Goal: Transaction & Acquisition: Book appointment/travel/reservation

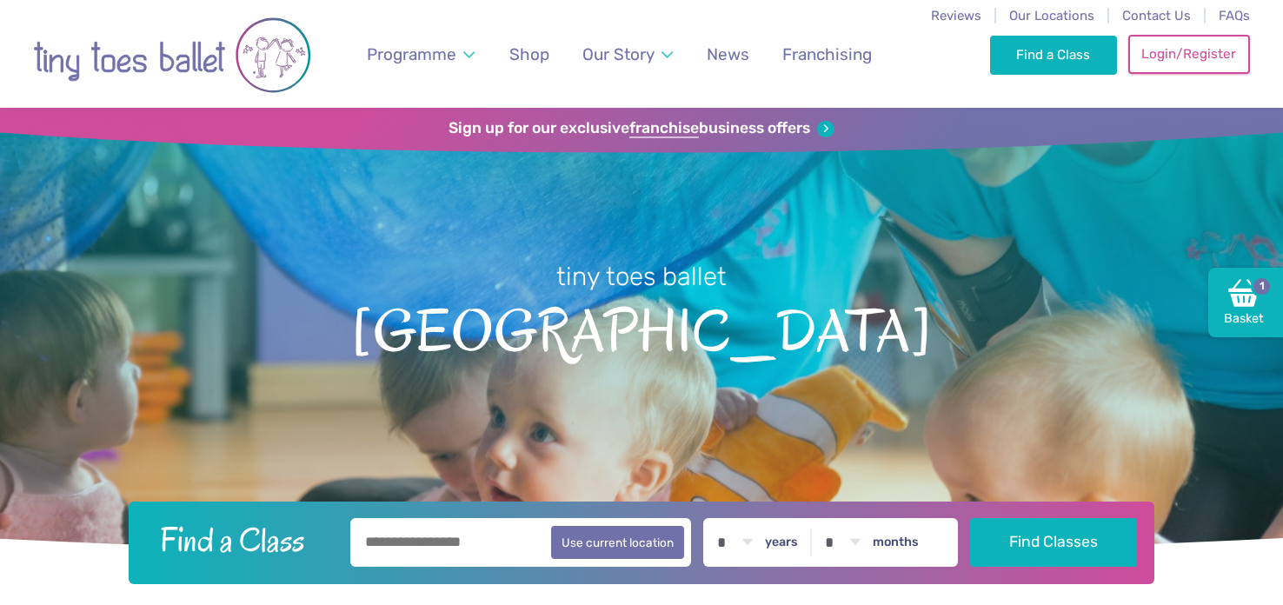
click at [1200, 53] on link "Login/Register" at bounding box center [1189, 54] width 122 height 38
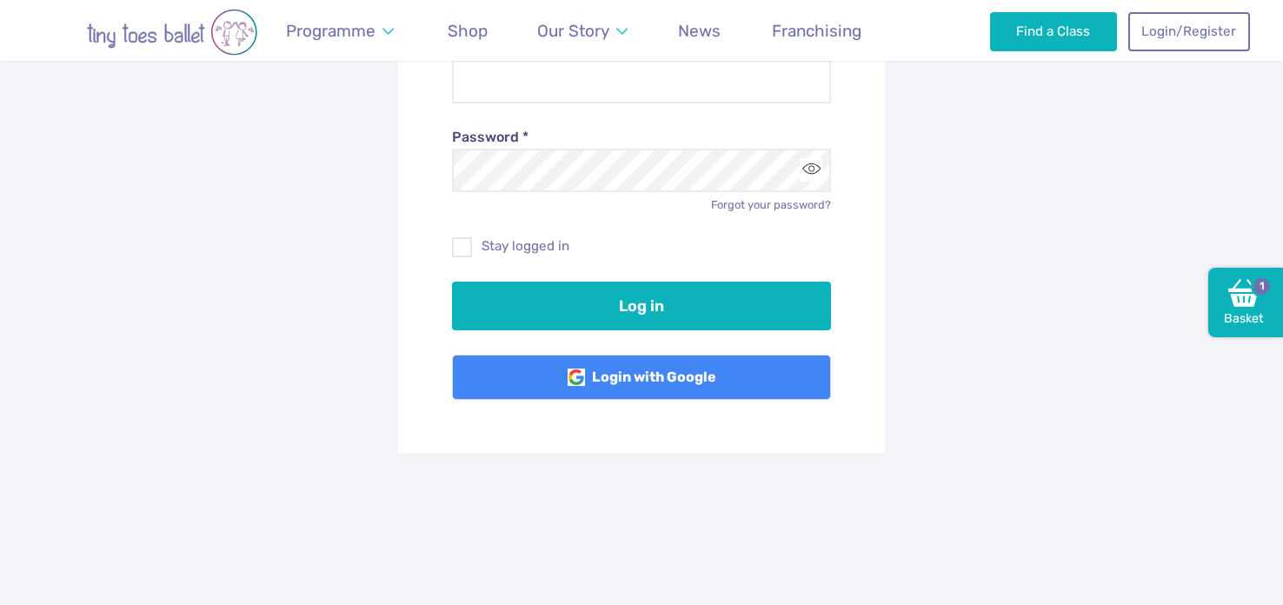
scroll to position [316, 0]
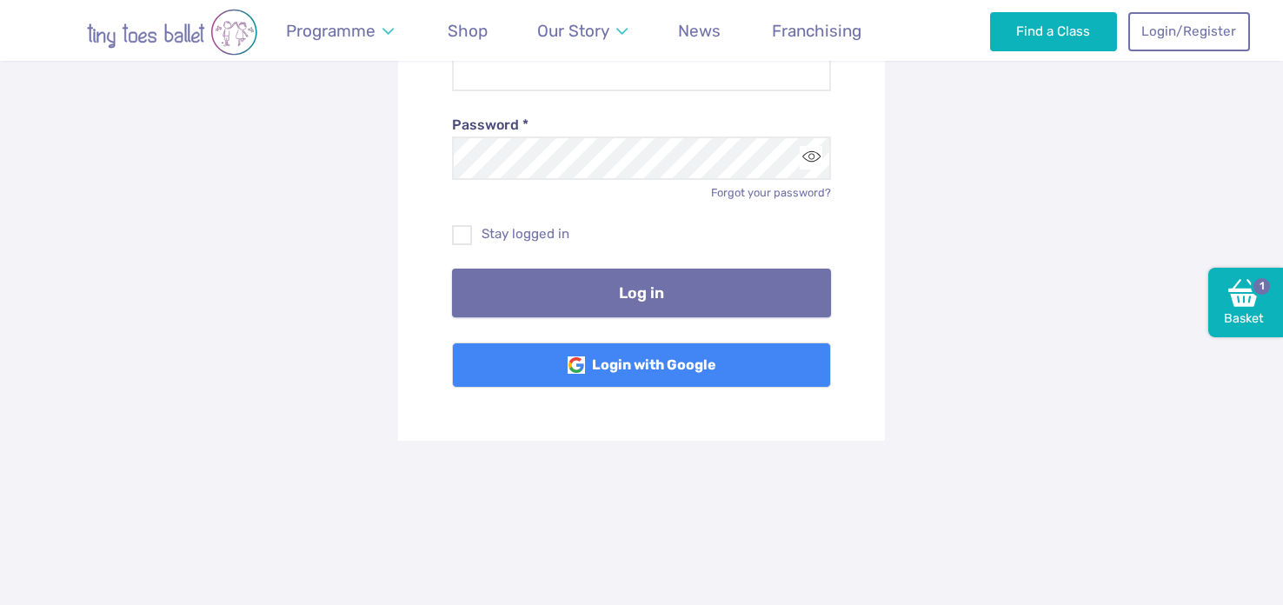
type input "**********"
click at [622, 298] on button "Log in" at bounding box center [642, 293] width 380 height 49
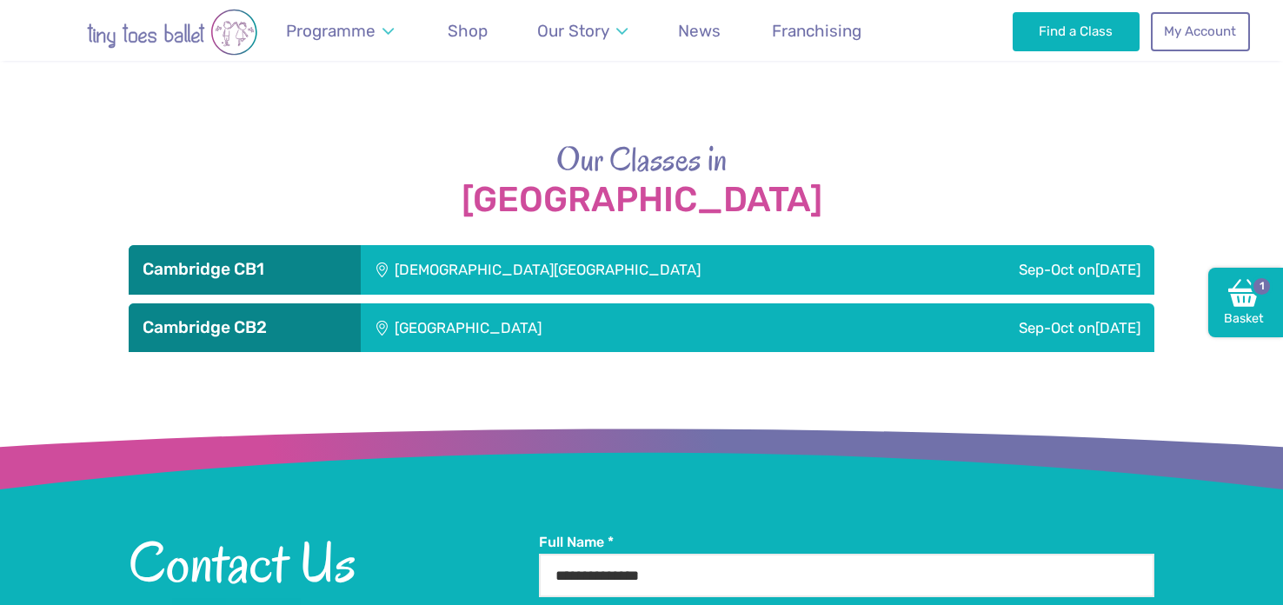
scroll to position [2689, 0]
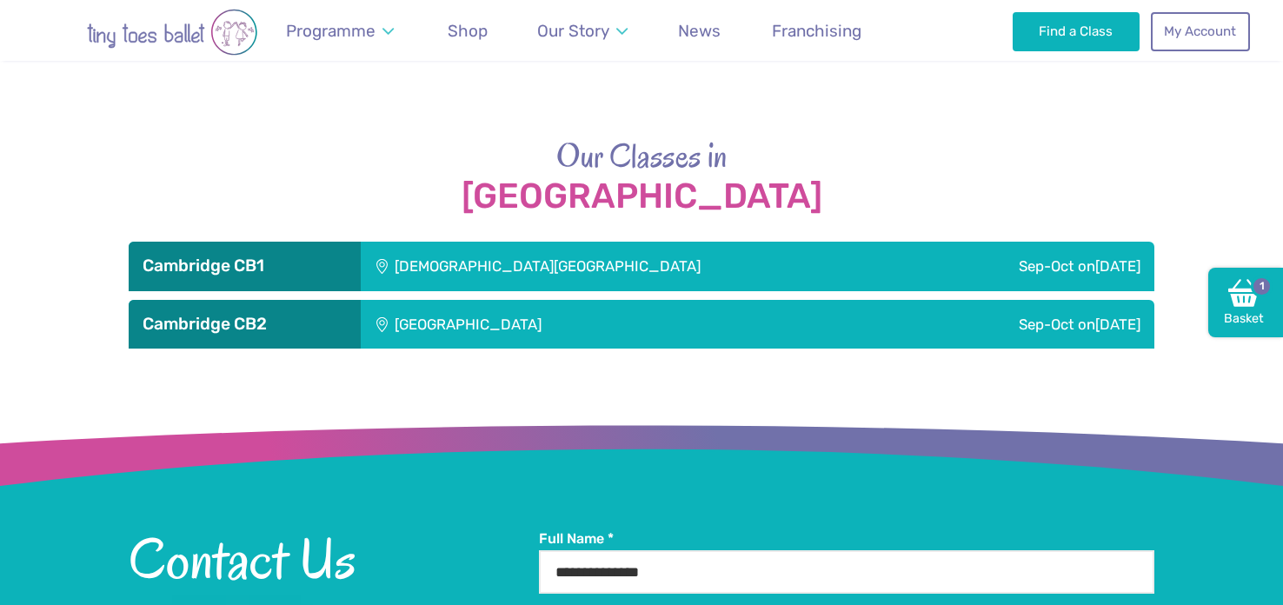
click at [253, 318] on h3 "Cambridge CB2" at bounding box center [245, 324] width 204 height 21
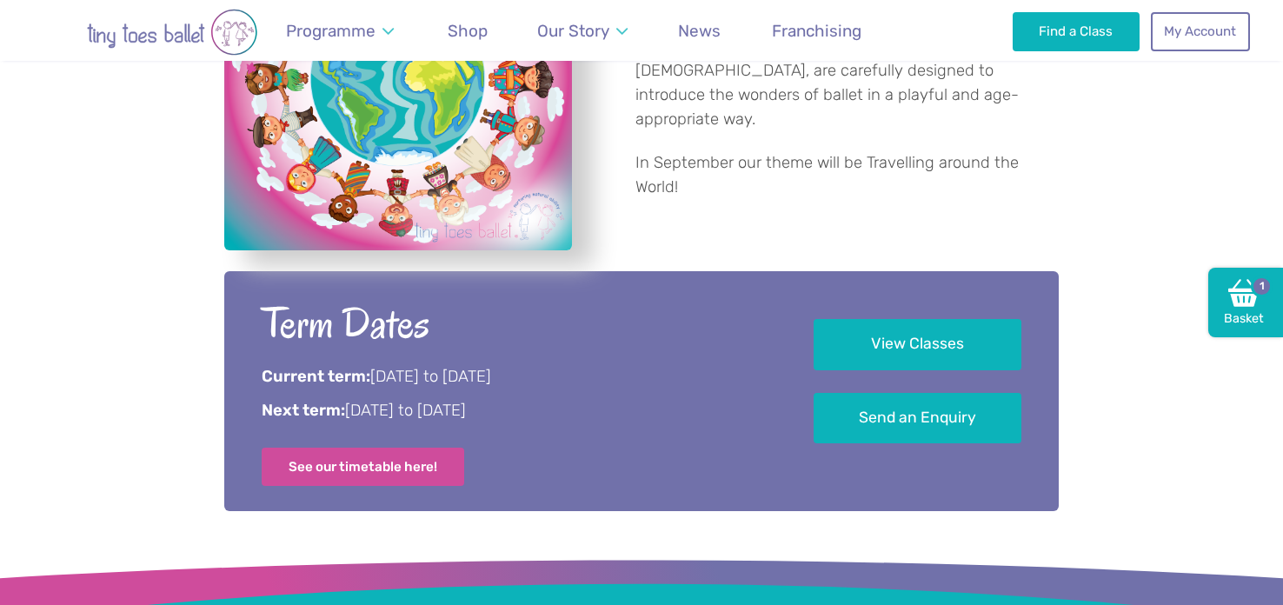
scroll to position [721, 0]
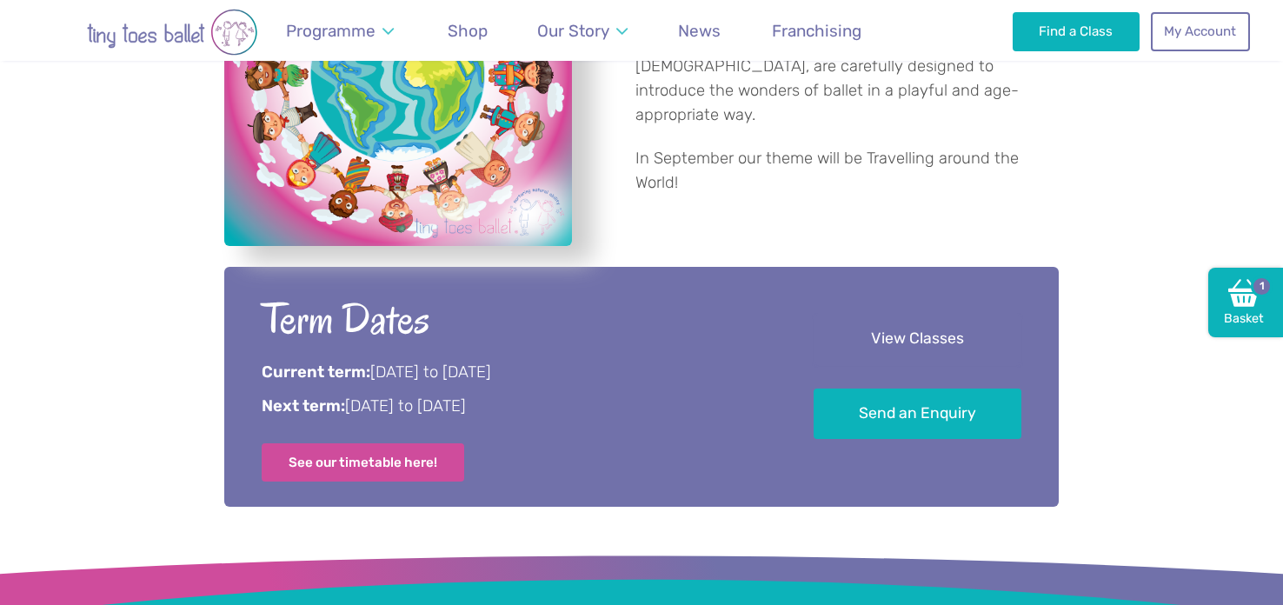
click at [987, 351] on link "View Classes" at bounding box center [918, 339] width 208 height 51
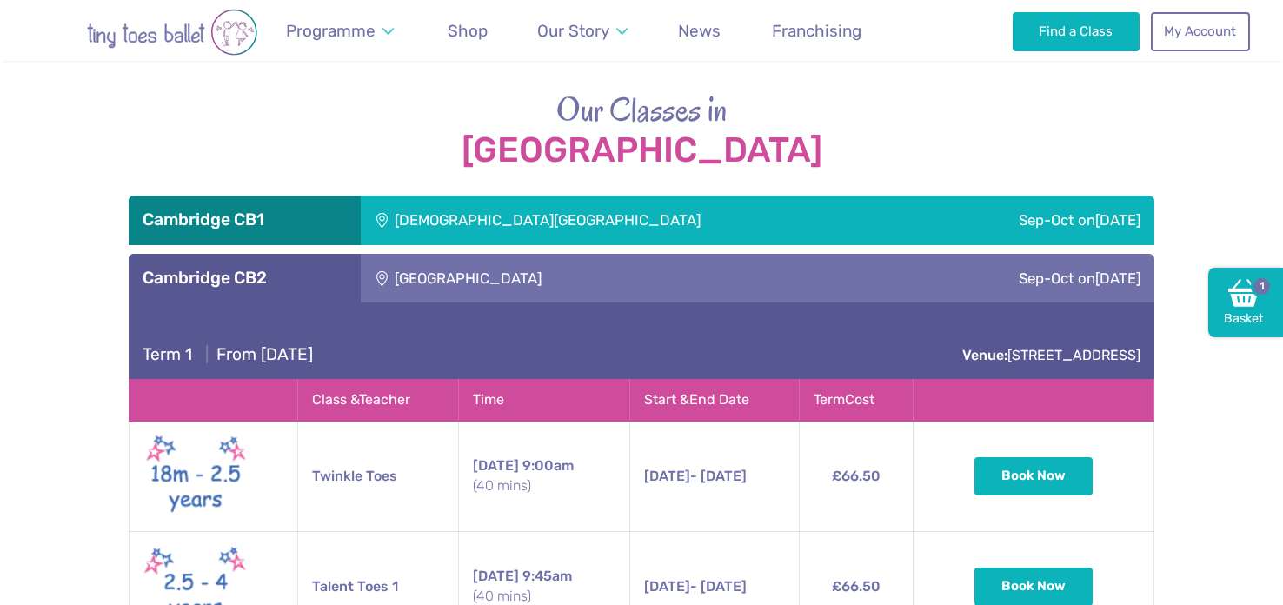
scroll to position [2742, 0]
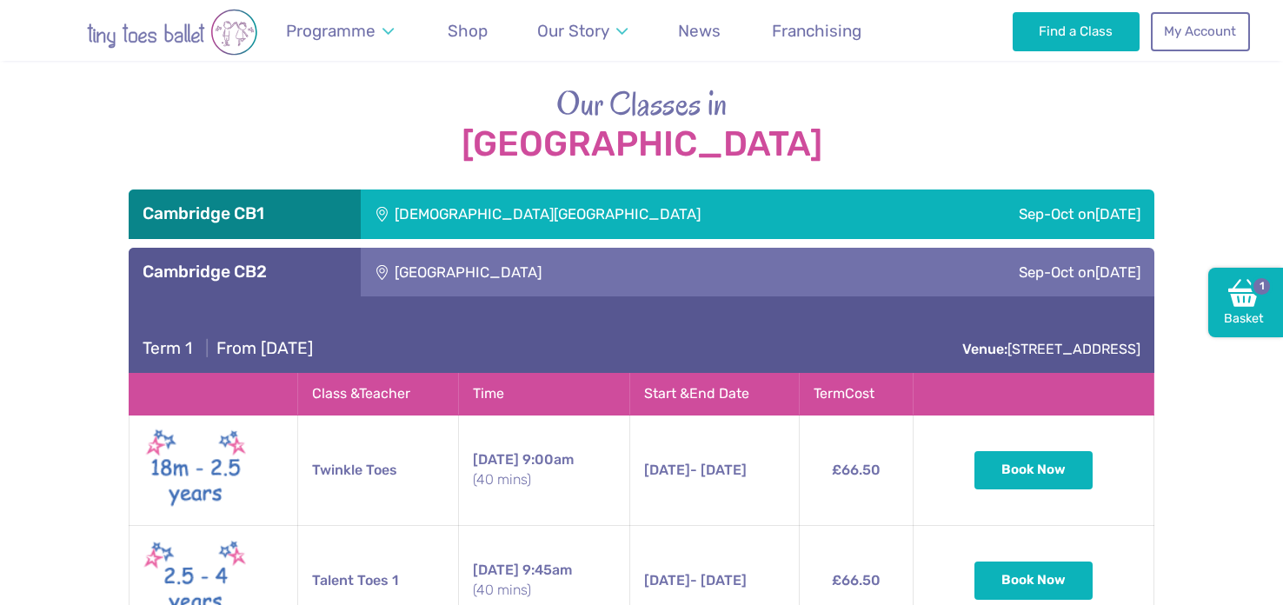
click at [499, 217] on div "[DEMOGRAPHIC_DATA][GEOGRAPHIC_DATA]" at bounding box center [639, 213] width 557 height 49
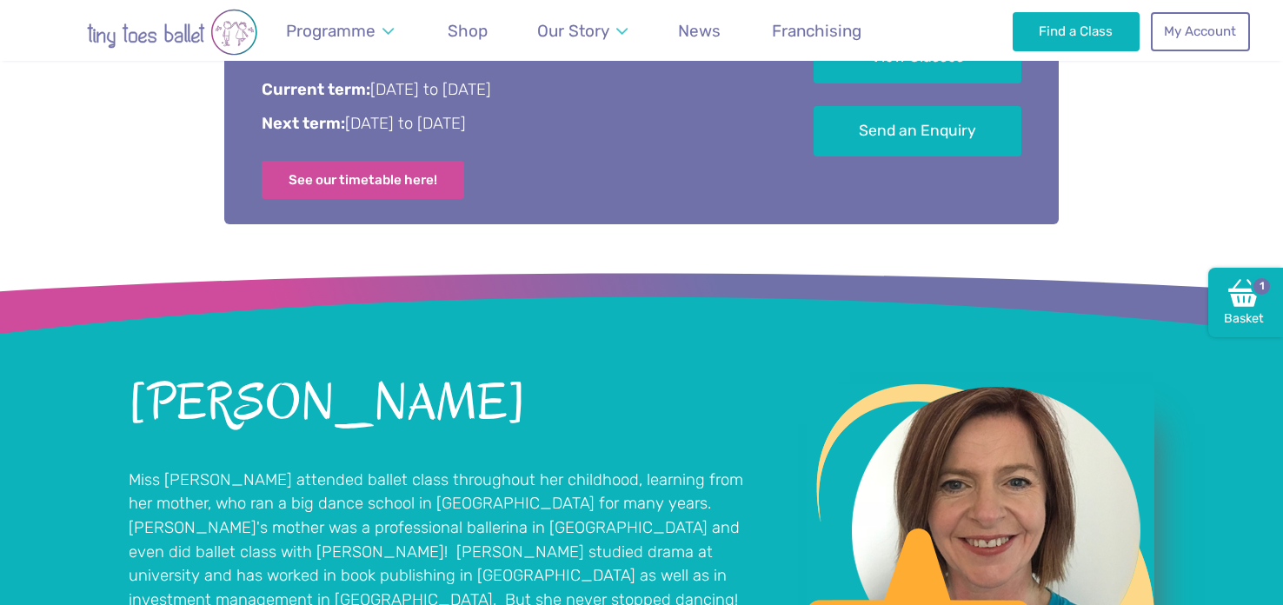
scroll to position [282, 0]
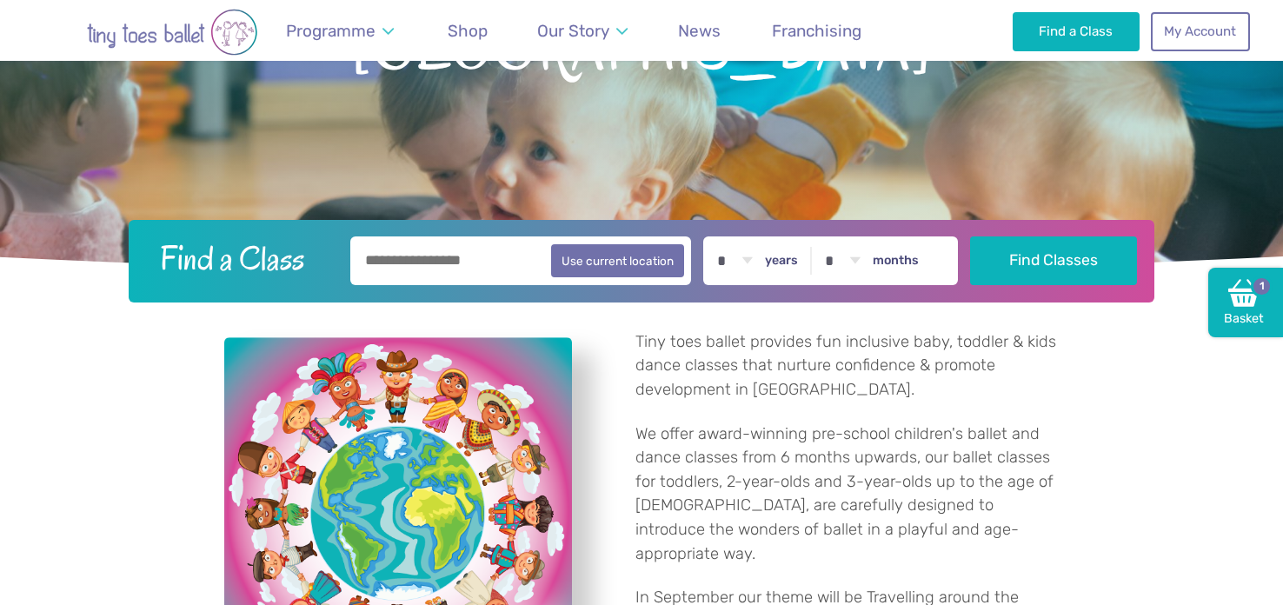
click at [470, 246] on input "text" at bounding box center [520, 260] width 341 height 49
type input "**********"
click at [970, 236] on button "Find Classes" at bounding box center [1054, 260] width 168 height 49
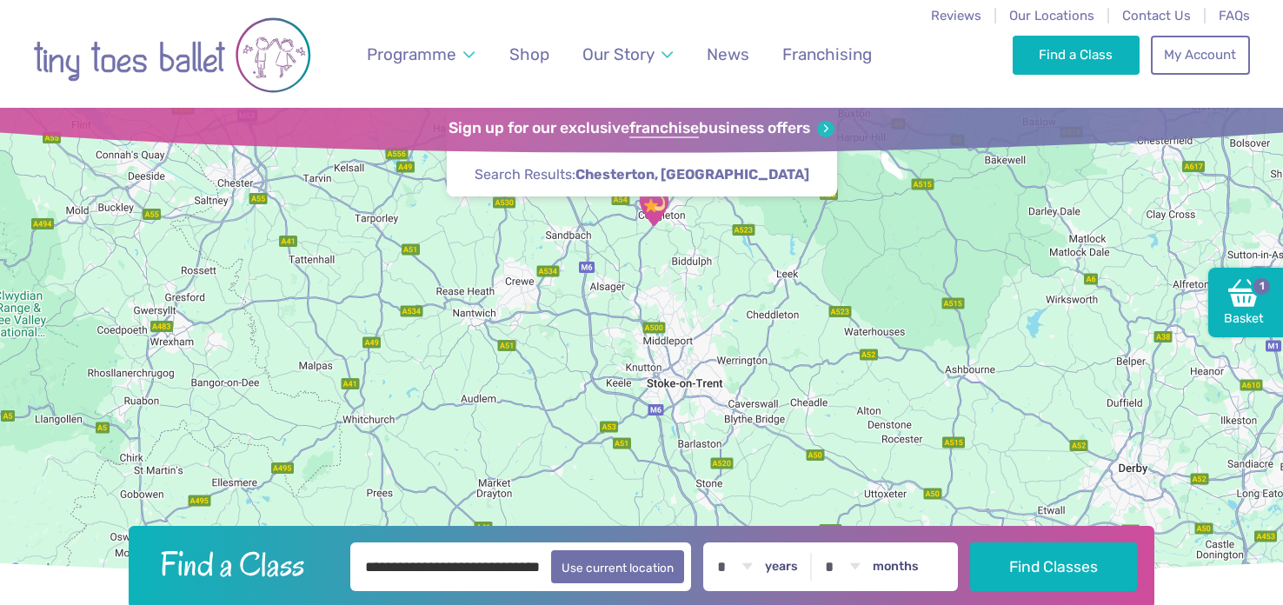
scroll to position [4, 0]
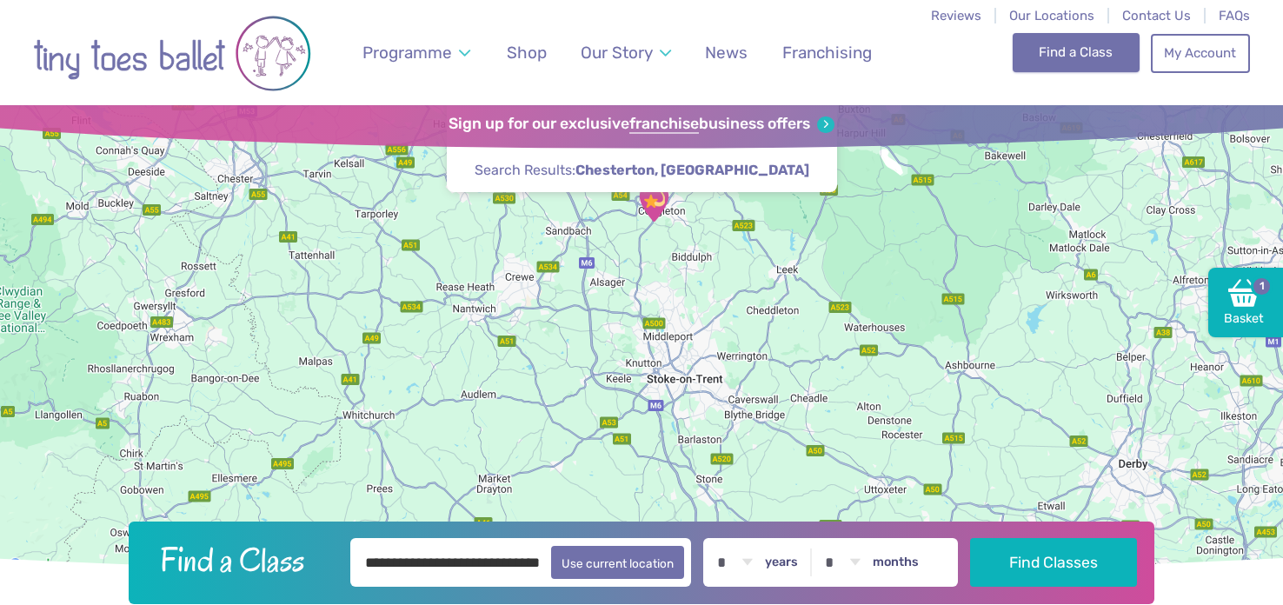
click at [1027, 46] on link "Find a Class" at bounding box center [1077, 52] width 128 height 38
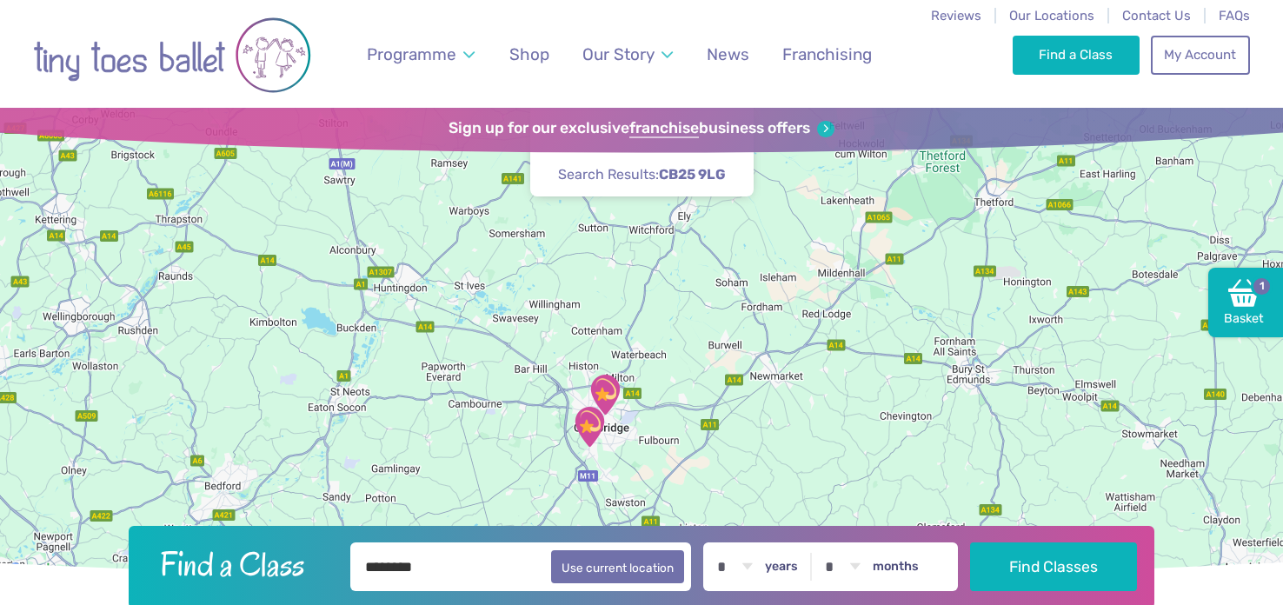
click at [412, 575] on input "********" at bounding box center [520, 566] width 341 height 49
click at [629, 565] on button "Use current location" at bounding box center [617, 565] width 133 height 33
type input "**********"
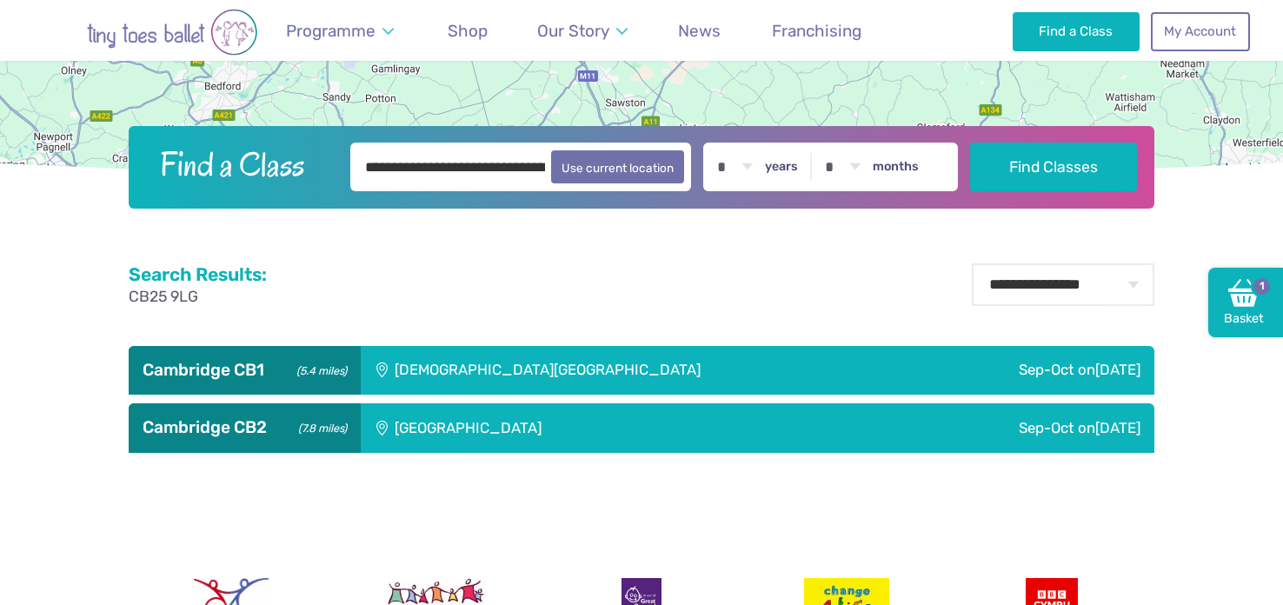
scroll to position [402, 0]
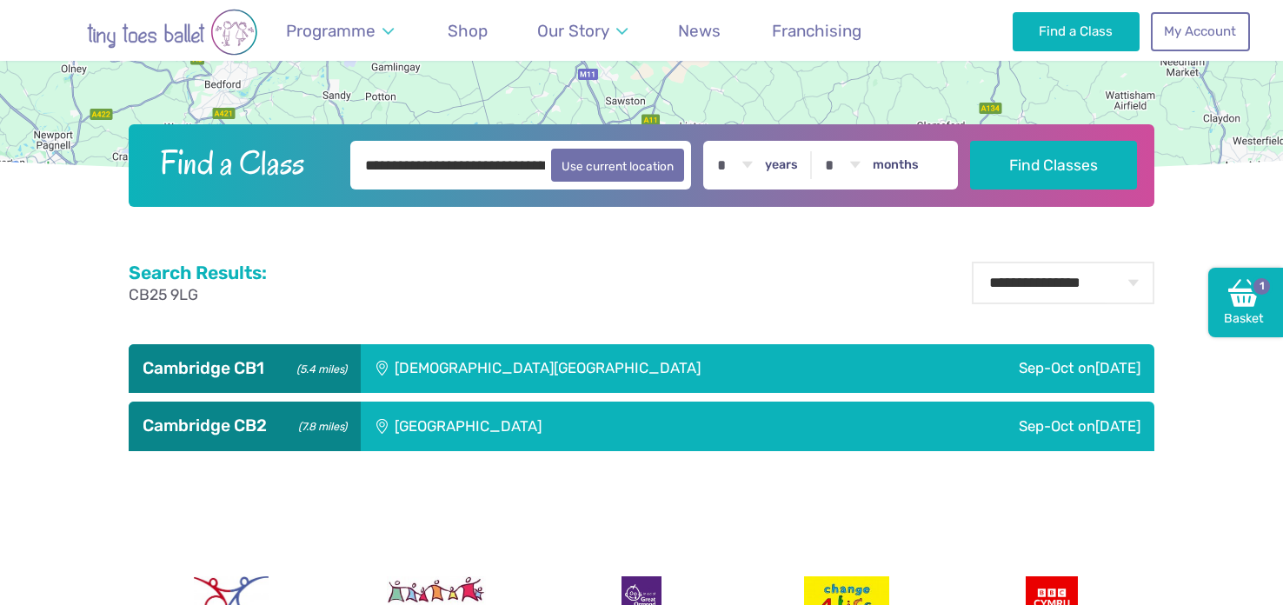
click at [441, 420] on div "[GEOGRAPHIC_DATA]" at bounding box center [585, 426] width 449 height 49
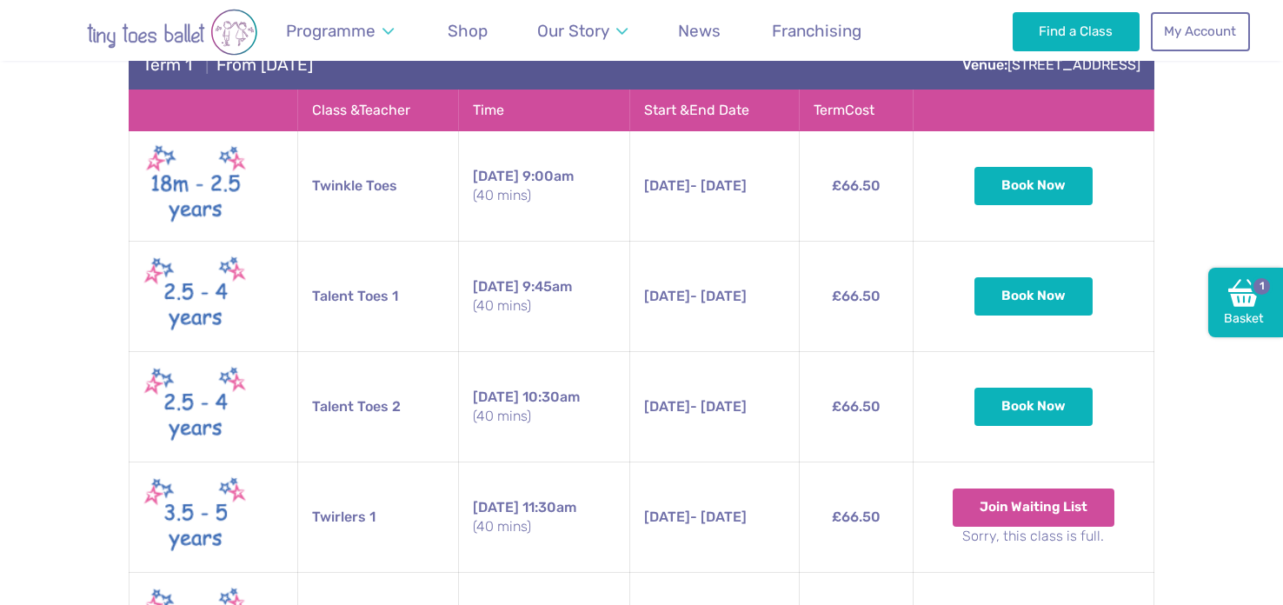
scroll to position [949, 0]
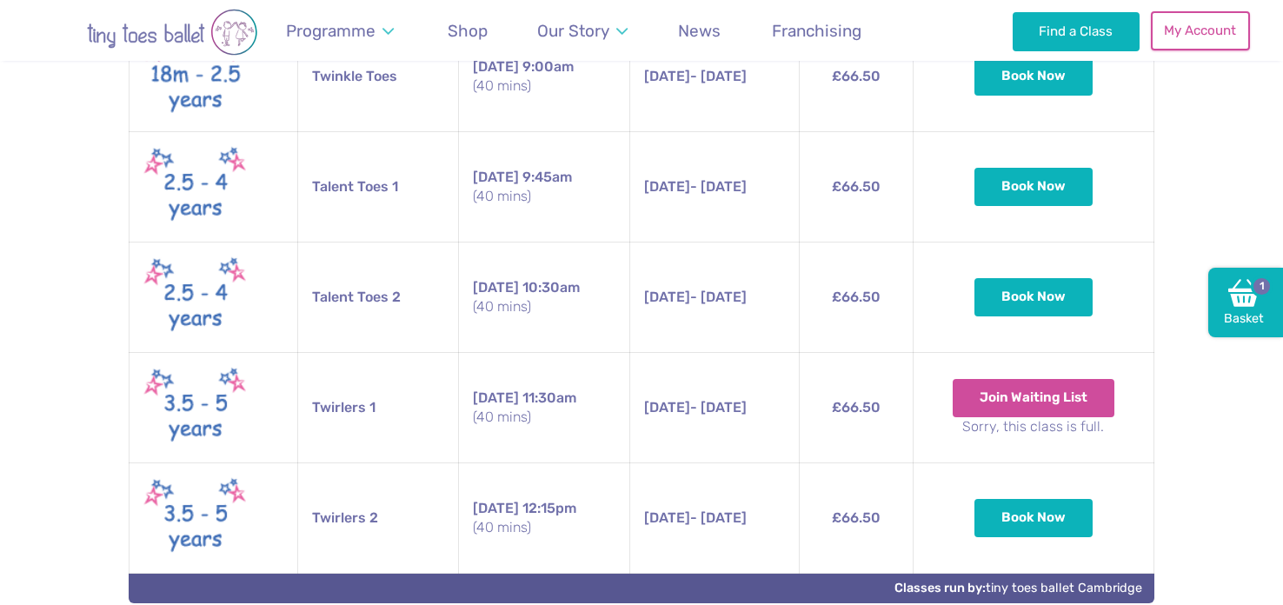
click at [1214, 27] on link "My Account" at bounding box center [1200, 30] width 99 height 38
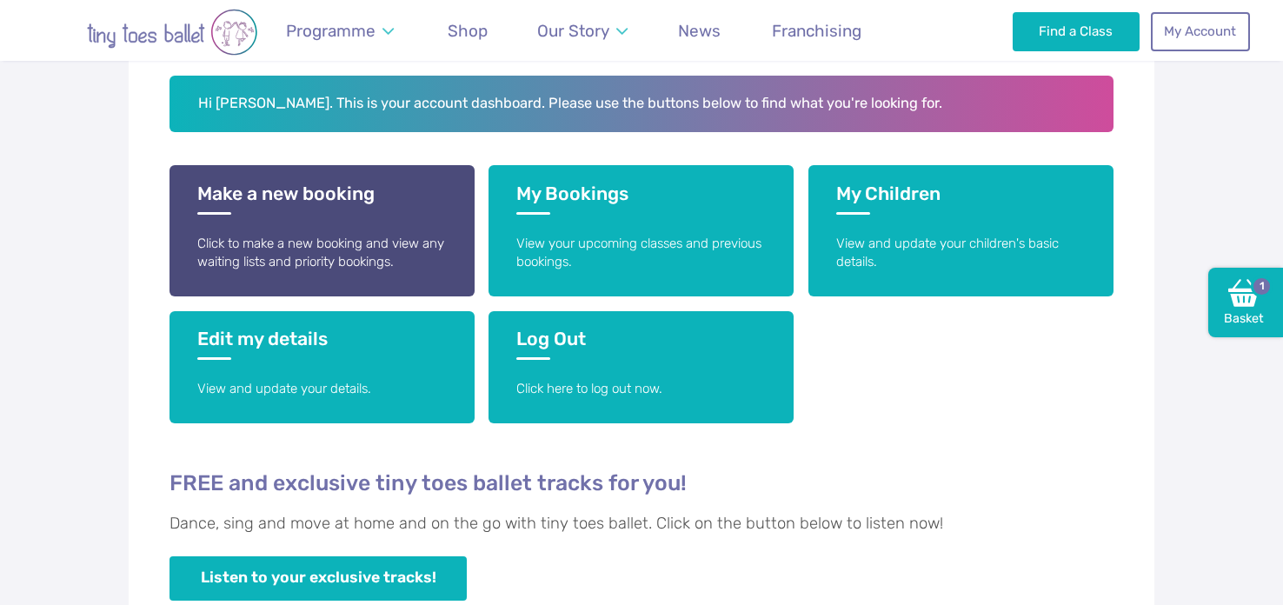
scroll to position [342, 0]
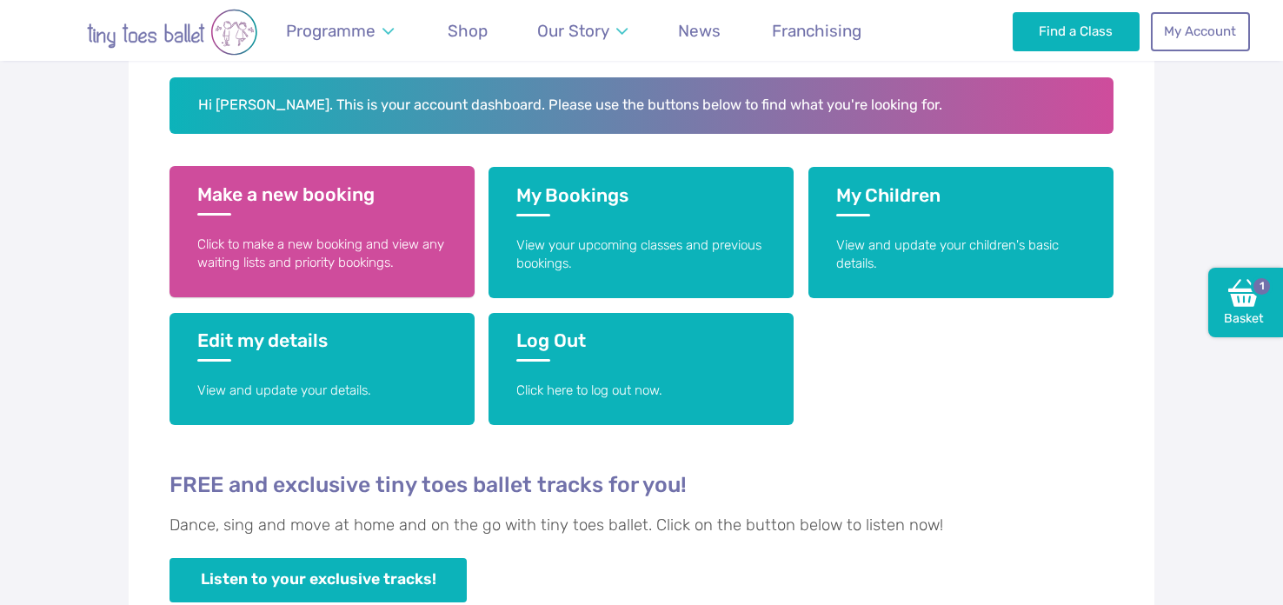
click at [355, 204] on h3 "Make a new booking" at bounding box center [321, 199] width 249 height 32
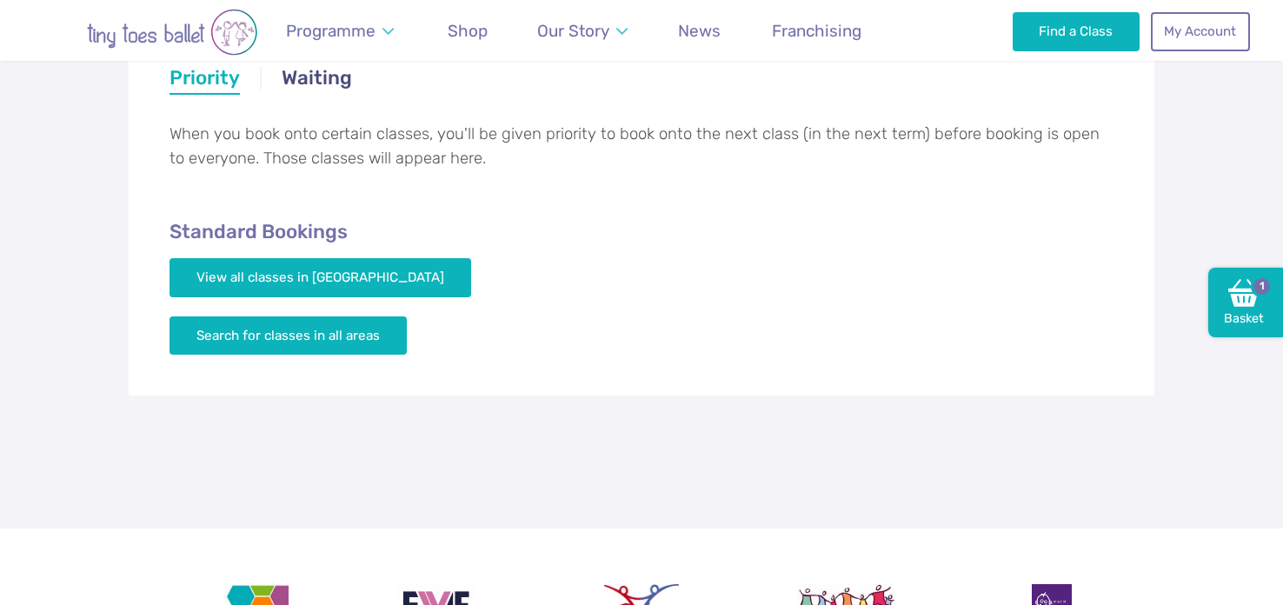
scroll to position [386, 0]
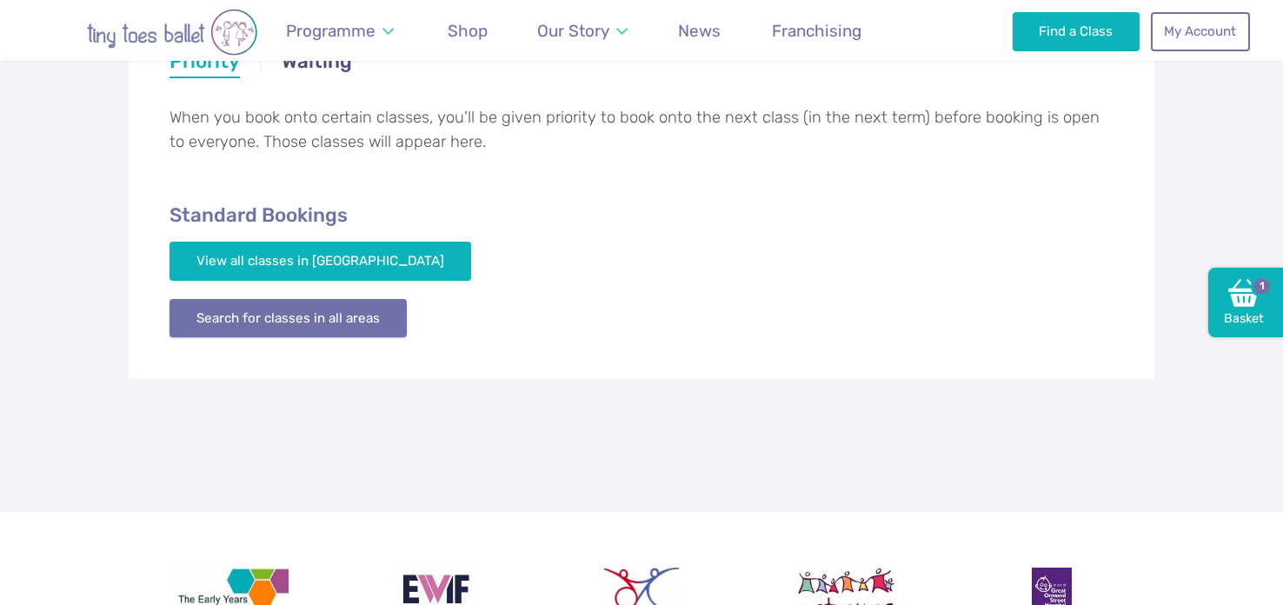
click at [307, 311] on link "Search for classes in all areas" at bounding box center [288, 318] width 237 height 38
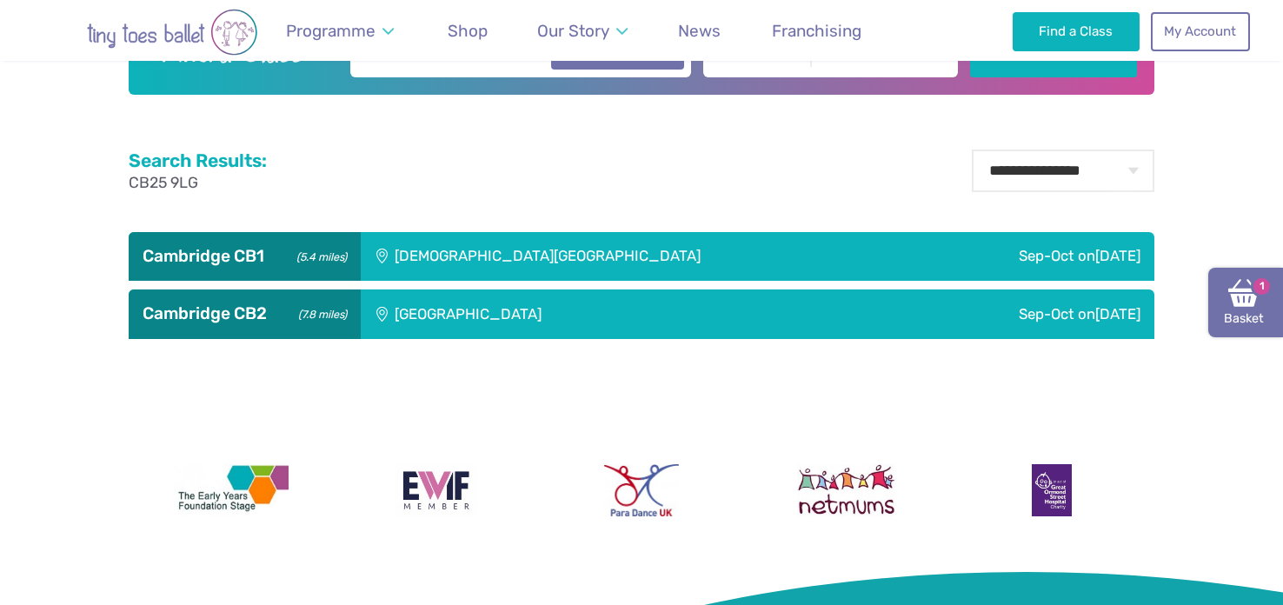
scroll to position [520, 0]
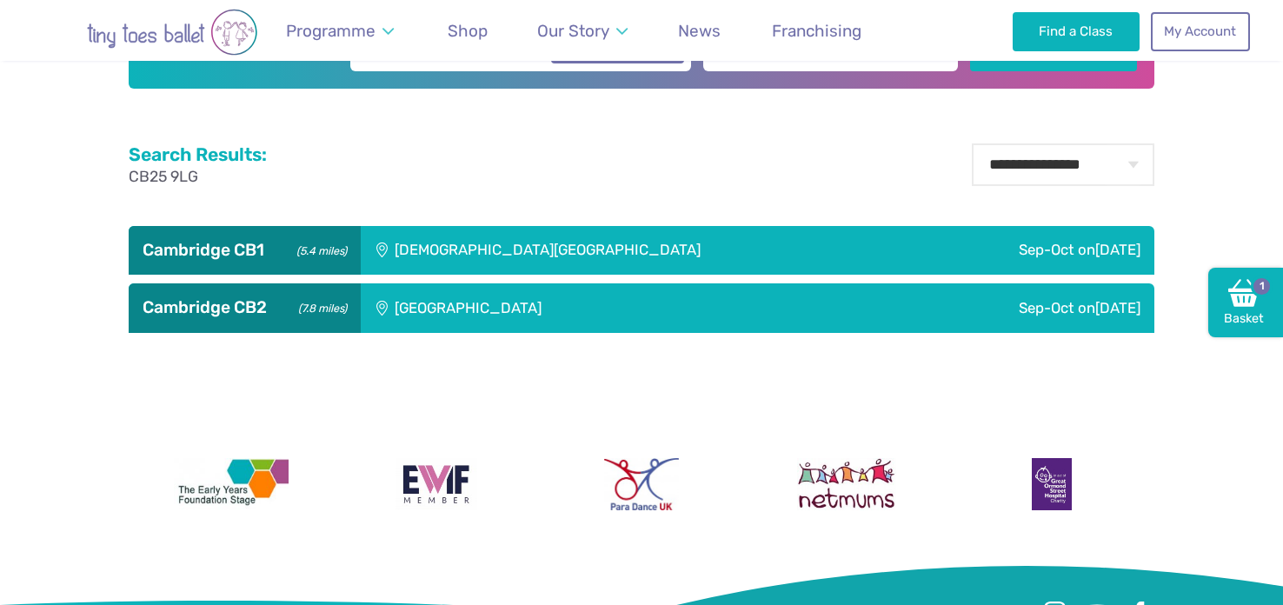
click at [491, 321] on div "[GEOGRAPHIC_DATA]" at bounding box center [585, 307] width 449 height 49
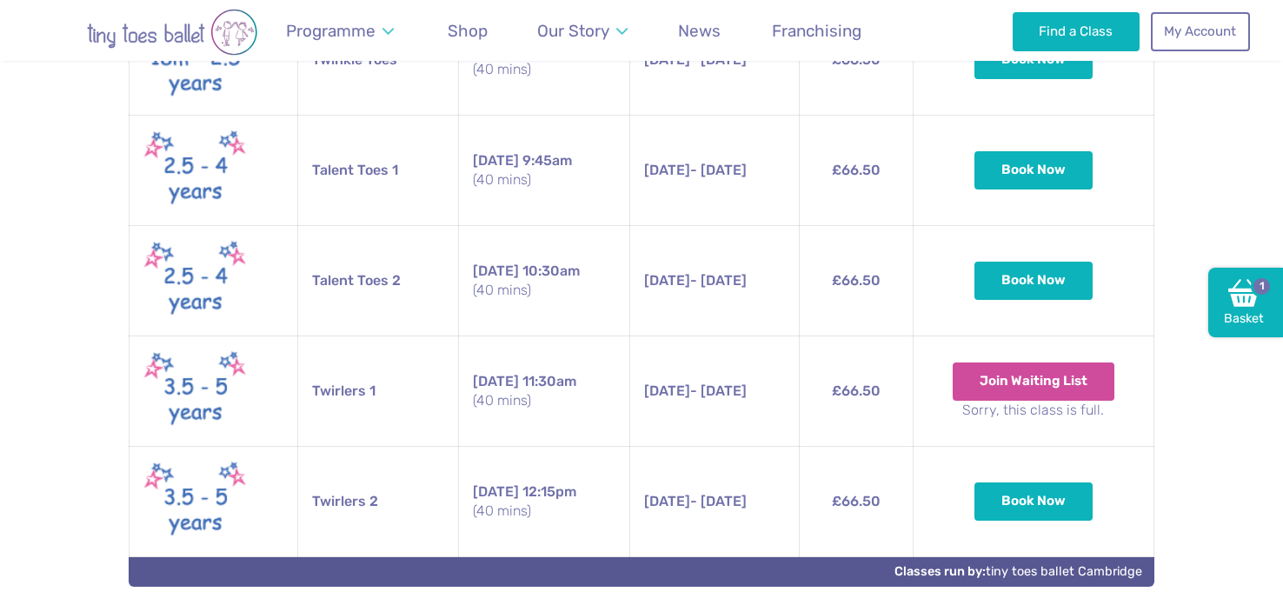
scroll to position [1583, 0]
